Goal: Task Accomplishment & Management: Use online tool/utility

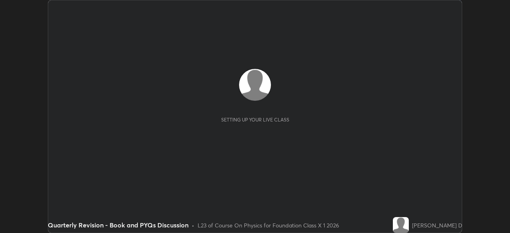
scroll to position [233, 510]
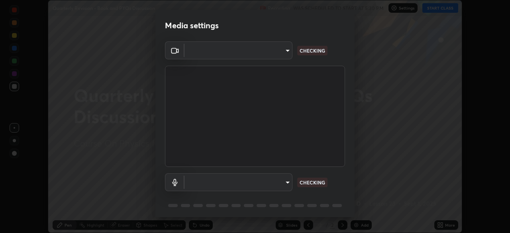
type input "3e25356f195e64551e879d1afeb1ef0f0a2c3c8c5562ca0bf2adaabd0d8e470d"
type input "communications"
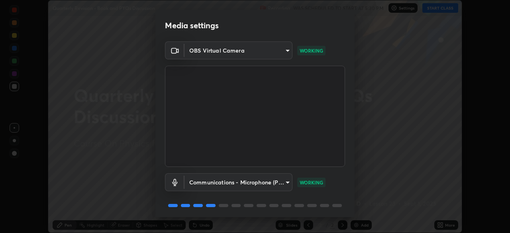
scroll to position [28, 0]
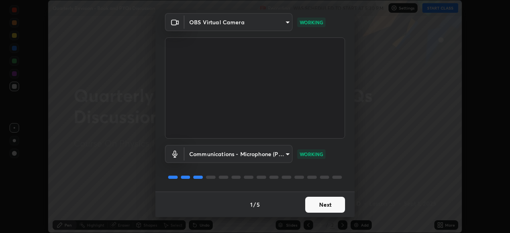
click at [323, 202] on button "Next" at bounding box center [325, 205] width 40 height 16
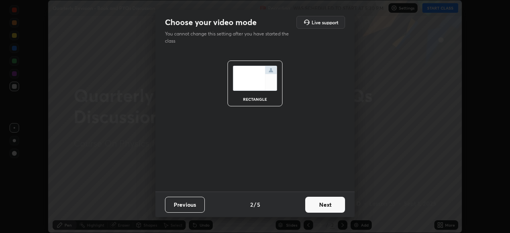
click at [331, 205] on button "Next" at bounding box center [325, 205] width 40 height 16
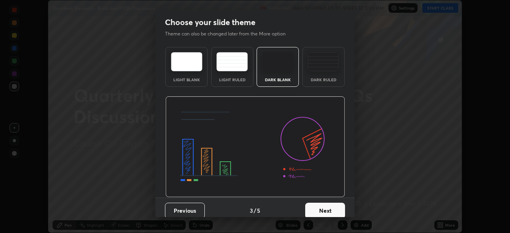
click at [332, 206] on button "Next" at bounding box center [325, 211] width 40 height 16
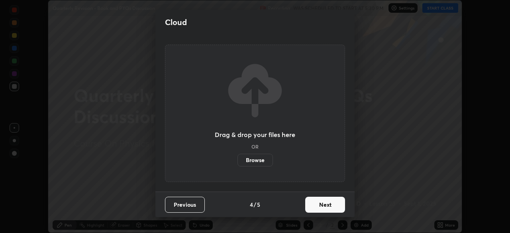
click at [331, 203] on button "Next" at bounding box center [325, 205] width 40 height 16
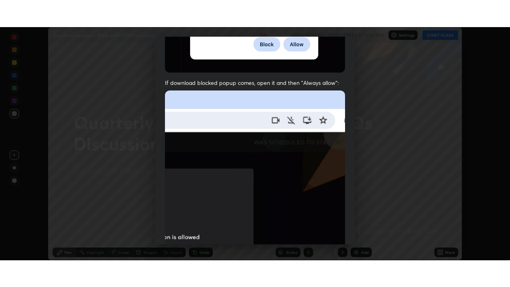
scroll to position [191, 0]
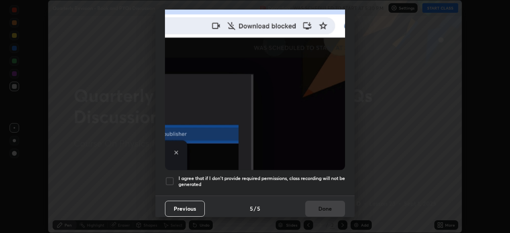
click at [170, 179] on div at bounding box center [170, 182] width 10 height 10
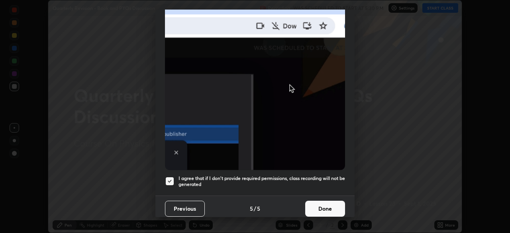
click at [326, 201] on button "Done" at bounding box center [325, 209] width 40 height 16
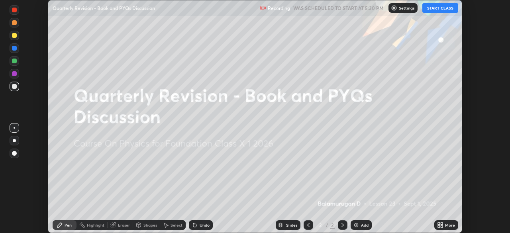
click at [449, 223] on div "More" at bounding box center [450, 225] width 10 height 4
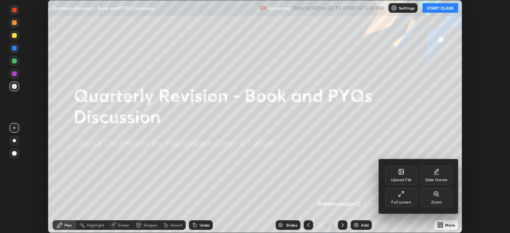
click at [403, 174] on icon at bounding box center [401, 171] width 5 height 5
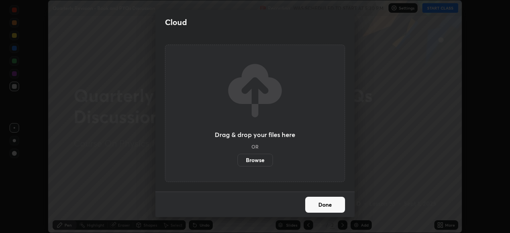
click at [259, 158] on label "Browse" at bounding box center [255, 160] width 35 height 13
click at [238, 158] on input "Browse" at bounding box center [238, 160] width 0 height 13
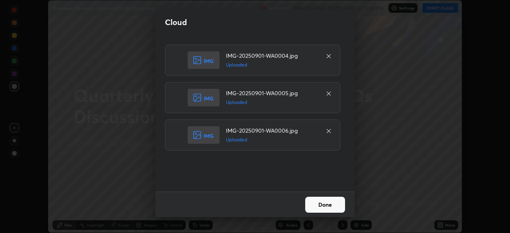
click at [337, 205] on button "Done" at bounding box center [325, 205] width 40 height 16
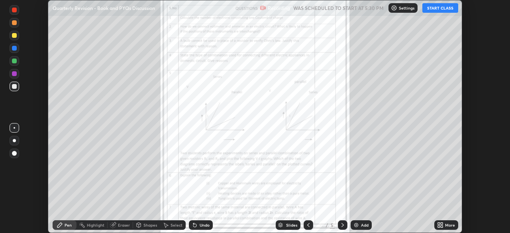
click at [450, 224] on div "More" at bounding box center [450, 225] width 10 height 4
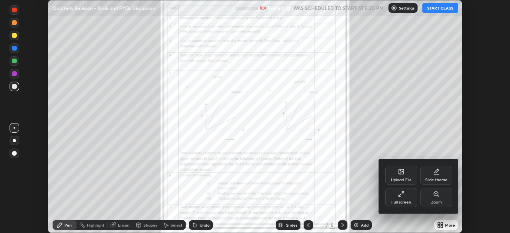
click at [401, 197] on icon at bounding box center [401, 194] width 6 height 6
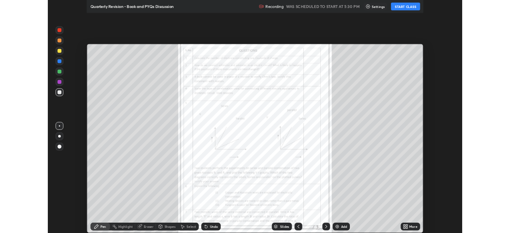
scroll to position [287, 510]
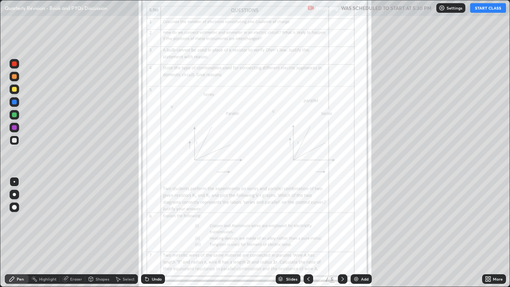
click at [495, 233] on div "More" at bounding box center [498, 279] width 10 height 4
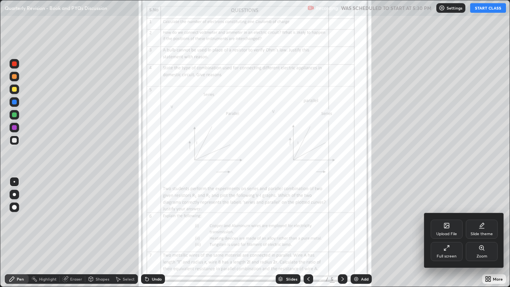
click at [480, 233] on icon at bounding box center [482, 248] width 4 height 4
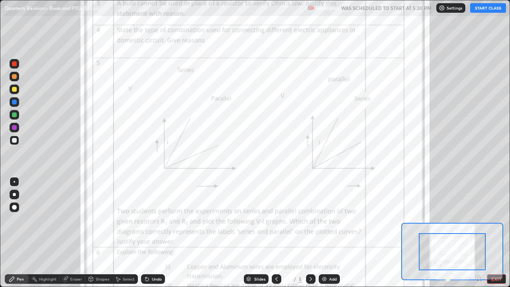
click at [478, 233] on icon at bounding box center [478, 278] width 0 height 2
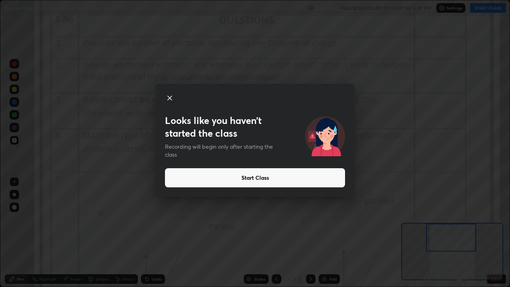
click at [172, 99] on icon at bounding box center [170, 98] width 10 height 10
click at [169, 95] on icon at bounding box center [170, 98] width 10 height 10
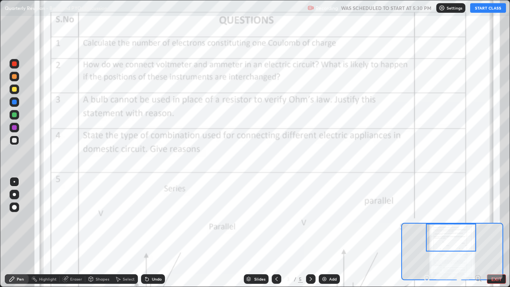
click at [493, 6] on button "START CLASS" at bounding box center [488, 8] width 36 height 10
click at [330, 233] on div "Add" at bounding box center [329, 279] width 21 height 10
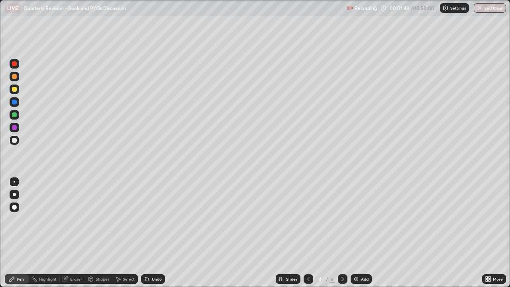
click at [14, 195] on div at bounding box center [14, 194] width 3 height 3
click at [69, 233] on div "Eraser" at bounding box center [73, 279] width 26 height 10
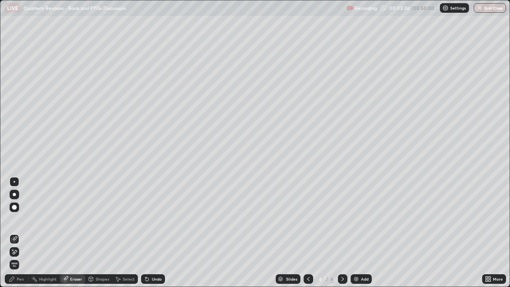
click at [18, 233] on div "Pen" at bounding box center [20, 279] width 7 height 4
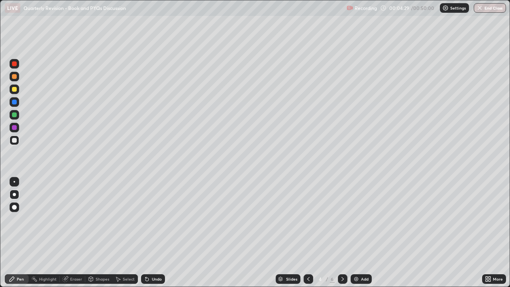
click at [71, 233] on div "Eraser" at bounding box center [76, 279] width 12 height 4
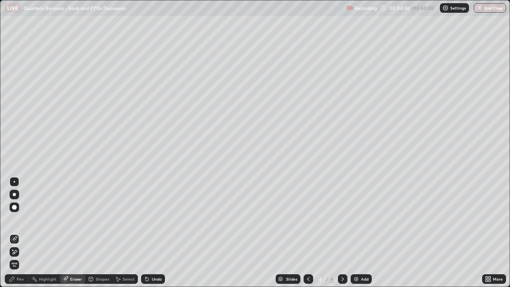
click at [150, 233] on div "Undo" at bounding box center [153, 279] width 24 height 10
click at [152, 233] on div "Undo" at bounding box center [157, 279] width 10 height 4
click at [20, 233] on div "Pen" at bounding box center [20, 279] width 7 height 4
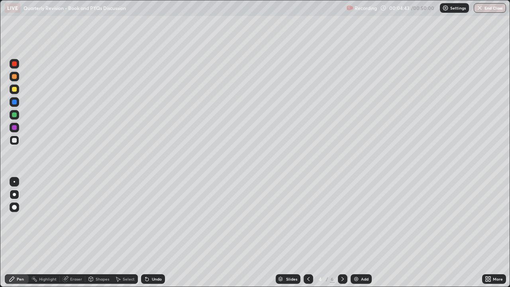
click at [307, 233] on icon at bounding box center [308, 279] width 6 height 6
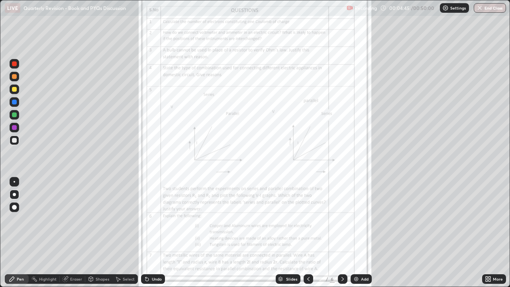
click at [498, 233] on div "More" at bounding box center [498, 279] width 10 height 4
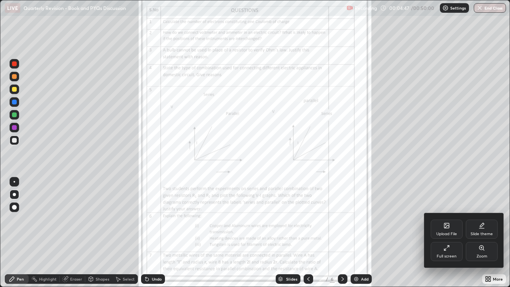
click at [481, 233] on icon at bounding box center [482, 248] width 4 height 4
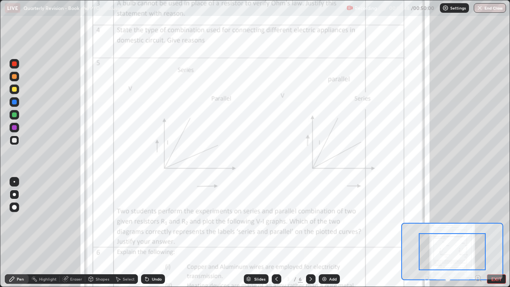
click at [478, 233] on icon at bounding box center [478, 278] width 8 height 8
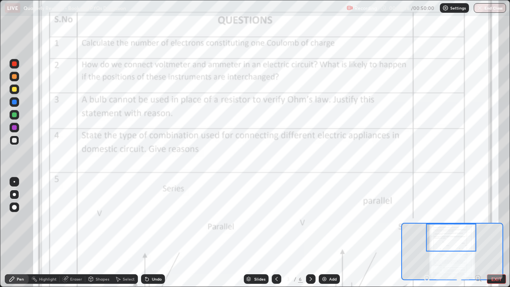
click at [14, 114] on div at bounding box center [14, 114] width 5 height 5
click at [14, 90] on div at bounding box center [14, 89] width 5 height 5
click at [12, 103] on div at bounding box center [14, 102] width 5 height 5
click at [16, 115] on div at bounding box center [14, 114] width 5 height 5
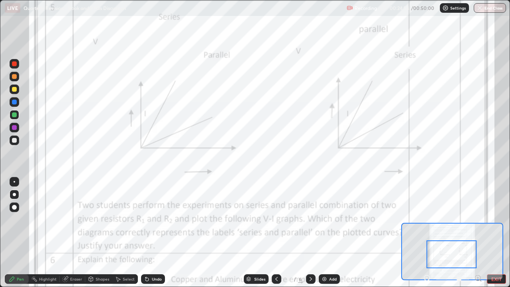
click at [73, 233] on div "Eraser" at bounding box center [76, 279] width 12 height 4
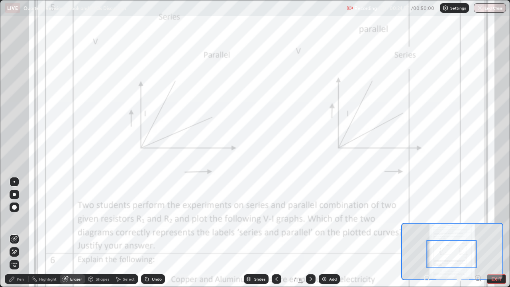
click at [20, 233] on div "Pen" at bounding box center [20, 279] width 7 height 4
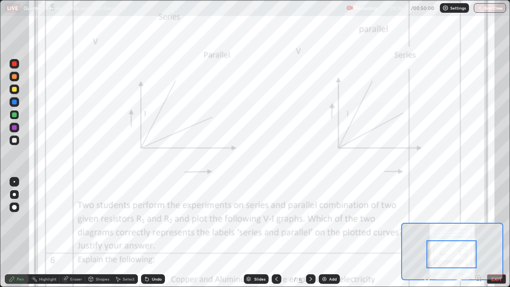
click at [12, 90] on div at bounding box center [14, 89] width 5 height 5
click at [73, 233] on div "Eraser" at bounding box center [76, 279] width 12 height 4
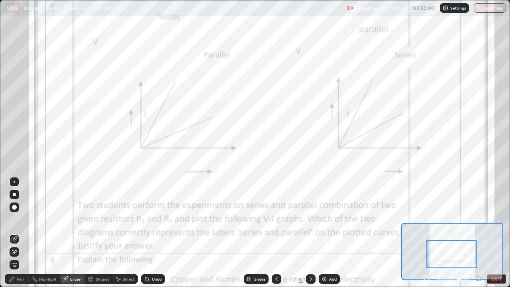
click at [73, 233] on div "Eraser" at bounding box center [76, 279] width 12 height 4
click at [75, 233] on div "Eraser" at bounding box center [73, 279] width 26 height 10
click at [73, 233] on div "Eraser" at bounding box center [73, 279] width 26 height 10
click at [152, 233] on div "Undo" at bounding box center [157, 279] width 10 height 4
click at [154, 233] on div "Undo" at bounding box center [153, 279] width 24 height 10
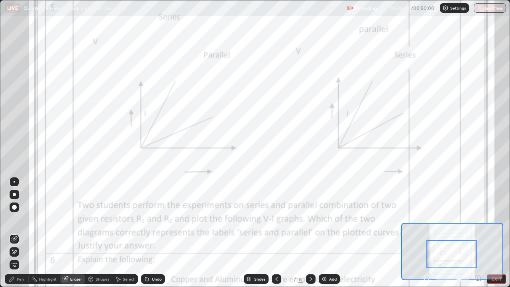
click at [150, 233] on div "Undo" at bounding box center [153, 279] width 24 height 10
click at [152, 233] on div "Undo" at bounding box center [153, 279] width 24 height 10
click at [149, 233] on icon at bounding box center [147, 279] width 6 height 6
click at [149, 233] on div "Undo" at bounding box center [153, 279] width 24 height 10
click at [150, 233] on div "Undo" at bounding box center [153, 279] width 24 height 10
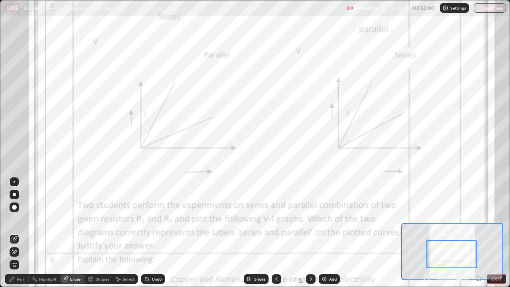
click at [20, 233] on div "Pen" at bounding box center [20, 279] width 7 height 4
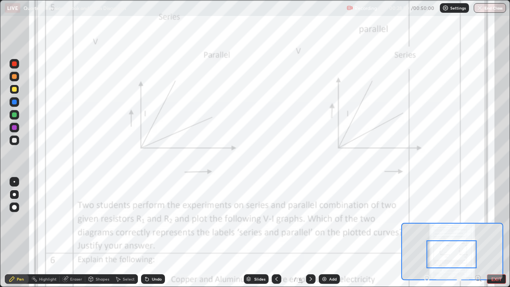
click at [12, 114] on div at bounding box center [14, 114] width 5 height 5
click at [14, 87] on div at bounding box center [14, 89] width 5 height 5
click at [14, 64] on div at bounding box center [14, 63] width 5 height 5
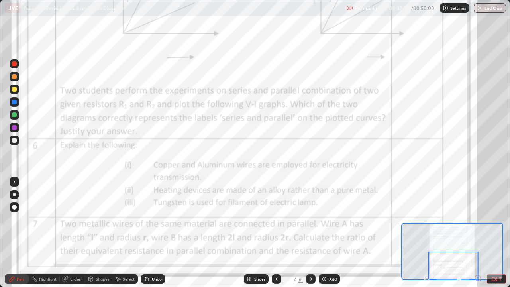
click at [14, 115] on div at bounding box center [14, 114] width 5 height 5
click at [332, 233] on div "Add" at bounding box center [333, 279] width 8 height 4
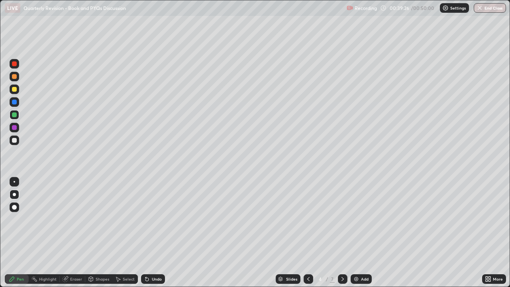
click at [17, 101] on div at bounding box center [15, 102] width 10 height 10
click at [11, 87] on div at bounding box center [15, 90] width 10 height 10
click at [14, 103] on div at bounding box center [14, 102] width 5 height 5
click at [14, 141] on div at bounding box center [14, 140] width 5 height 5
click at [15, 101] on div at bounding box center [14, 102] width 5 height 5
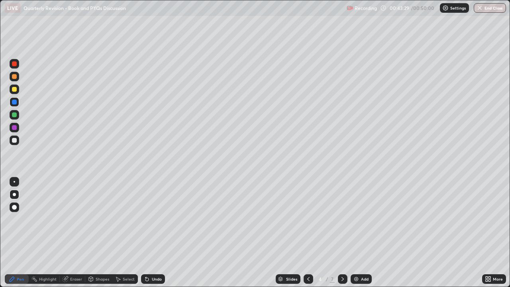
click at [13, 115] on div at bounding box center [14, 114] width 5 height 5
click at [310, 233] on div at bounding box center [309, 279] width 10 height 10
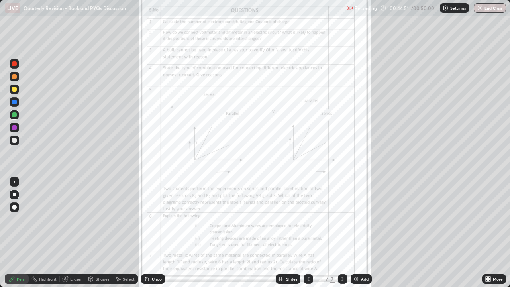
click at [342, 233] on icon at bounding box center [343, 279] width 6 height 6
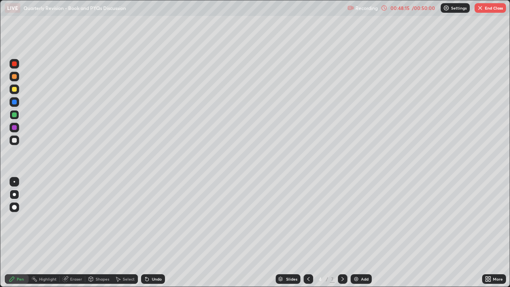
click at [308, 233] on icon at bounding box center [308, 279] width 6 height 6
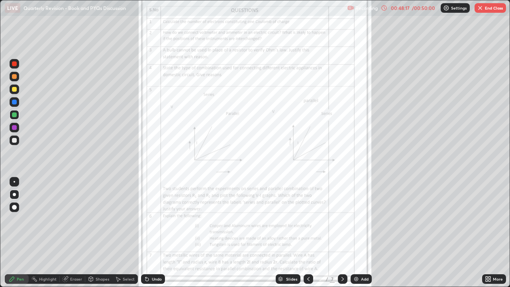
click at [495, 233] on div "More" at bounding box center [498, 279] width 10 height 4
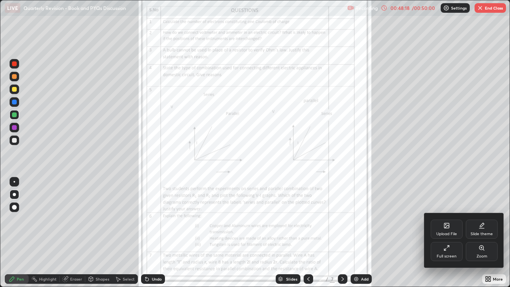
click at [483, 233] on icon at bounding box center [482, 248] width 6 height 6
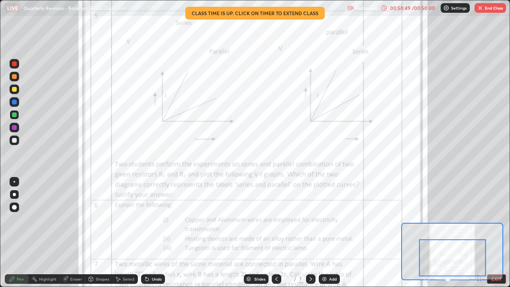
click at [150, 233] on div "Undo" at bounding box center [153, 279] width 24 height 10
click at [491, 9] on button "End Class" at bounding box center [490, 8] width 31 height 10
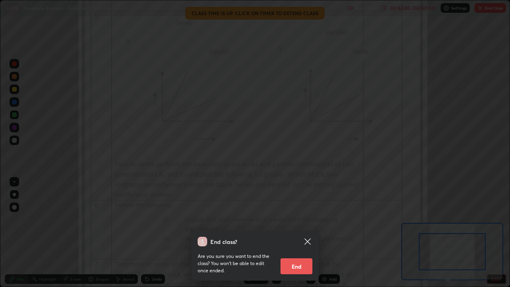
click at [306, 233] on button "End" at bounding box center [297, 266] width 32 height 16
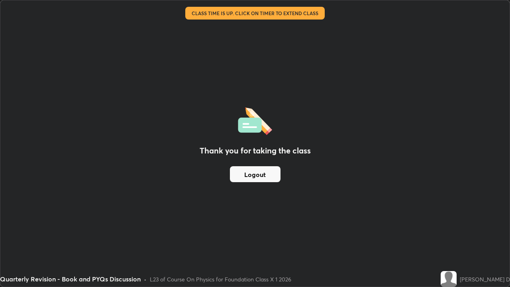
click at [274, 170] on button "Logout" at bounding box center [255, 174] width 51 height 16
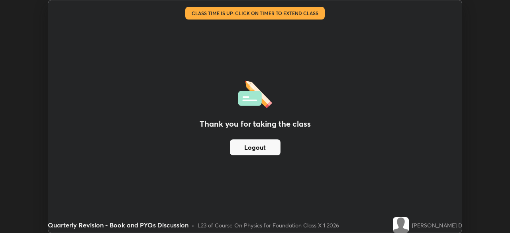
scroll to position [39638, 39361]
